Goal: Task Accomplishment & Management: Use online tool/utility

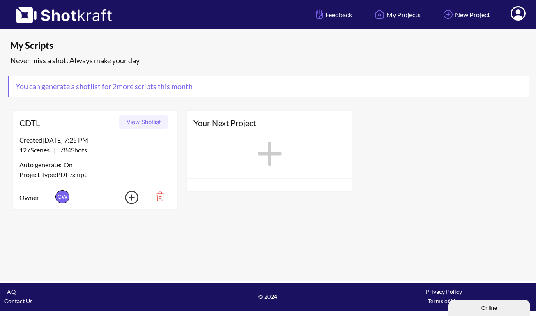
click at [65, 143] on div "Created 8/14/25 at 7:25 PM" at bounding box center [95, 140] width 152 height 10
click at [141, 120] on button "View Shotlist" at bounding box center [143, 122] width 49 height 13
